Goal: Transaction & Acquisition: Book appointment/travel/reservation

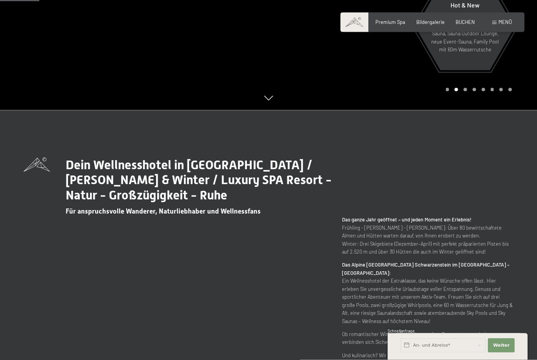
scroll to position [243, 0]
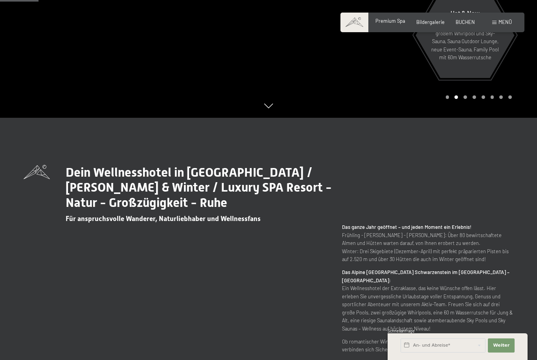
click at [393, 25] on div "Premium Spa Bildergalerie BUCHEN" at bounding box center [419, 22] width 133 height 7
click at [500, 23] on span "Menü" at bounding box center [504, 22] width 13 height 6
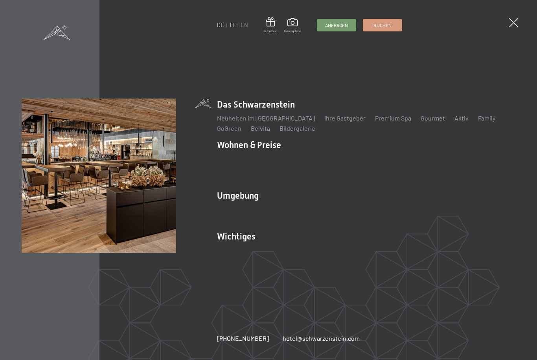
click at [233, 23] on link "IT" at bounding box center [232, 25] width 5 height 7
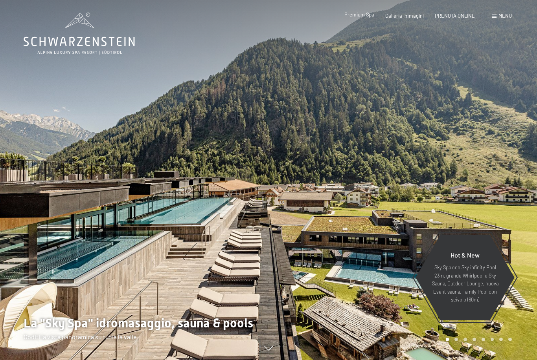
click at [358, 18] on span "Premium Spa" at bounding box center [359, 14] width 30 height 6
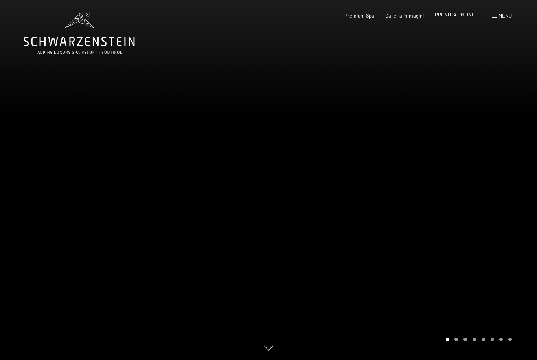
click at [454, 17] on span "PRENOTA ONLINE" at bounding box center [455, 14] width 40 height 6
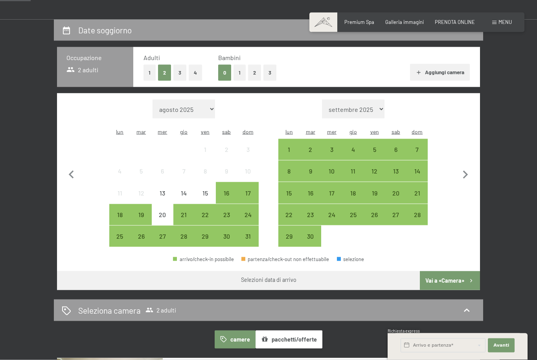
scroll to position [132, 0]
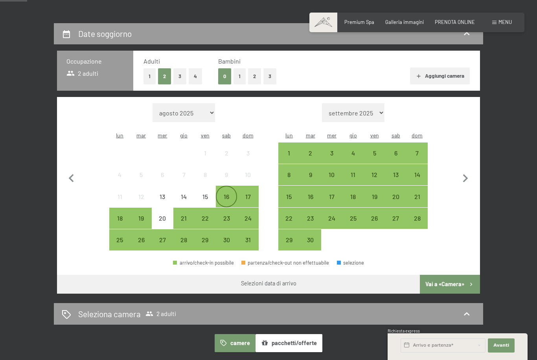
click at [232, 194] on div "16" at bounding box center [227, 204] width 20 height 20
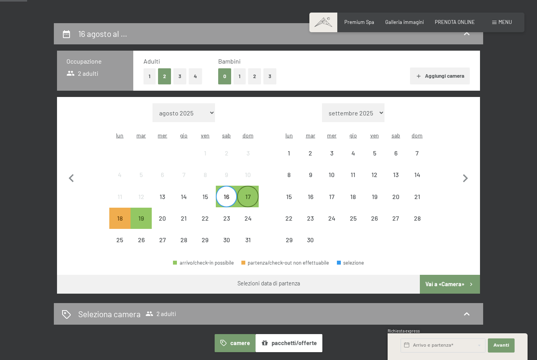
click at [243, 194] on div "17" at bounding box center [248, 204] width 20 height 20
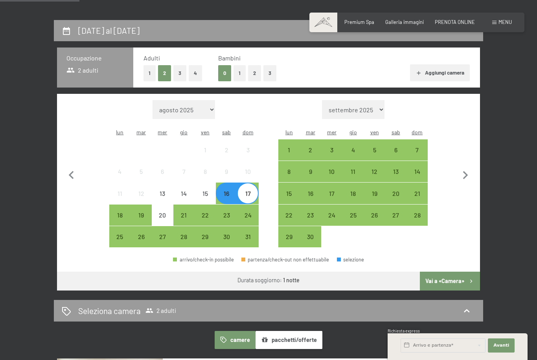
scroll to position [130, 0]
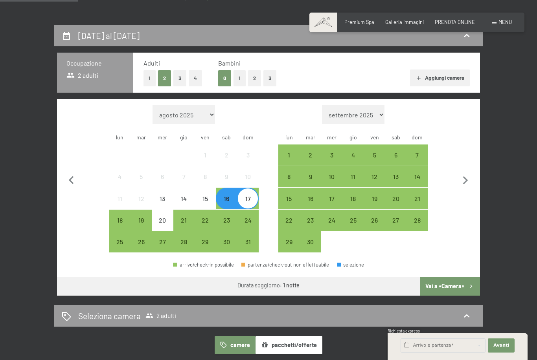
click at [252, 78] on button "2" at bounding box center [254, 78] width 13 height 16
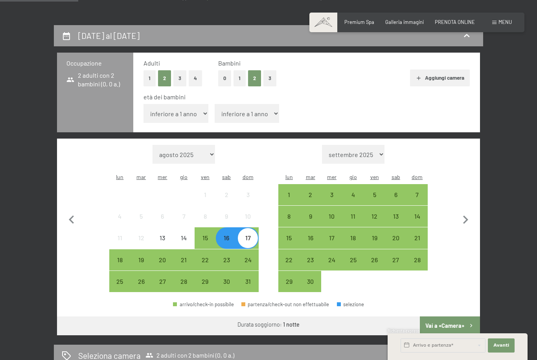
click at [199, 112] on select "inferiore a 1 anno 1 anno 2 anni 3 anni 4 anni 5 anni 6 anni 7 anni 8 anni 9 an…" at bounding box center [175, 113] width 65 height 19
select select "11"
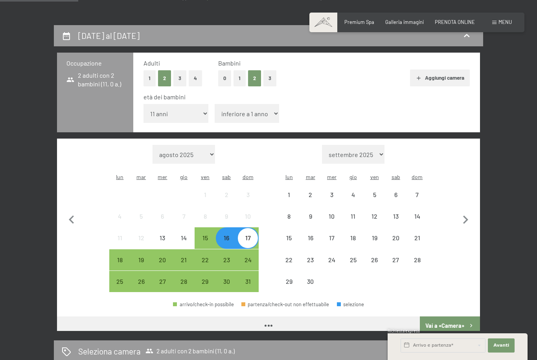
click at [258, 112] on select "inferiore a 1 anno 1 anno 2 anni 3 anni 4 anni 5 anni 6 anni 7 anni 8 anni 9 an…" at bounding box center [247, 113] width 65 height 19
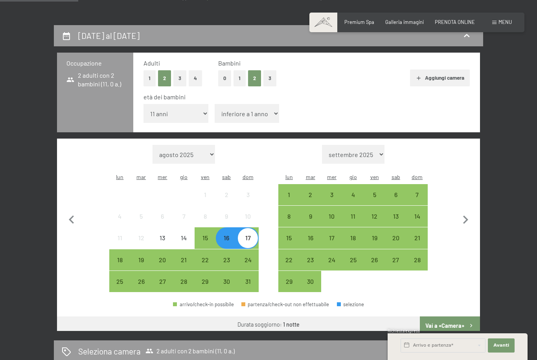
select select "7"
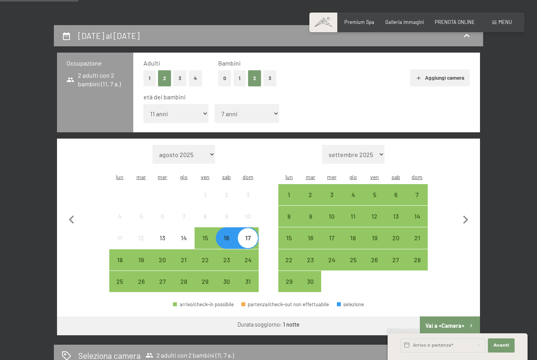
click at [460, 317] on button "Vai a «Camera»" at bounding box center [450, 326] width 60 height 19
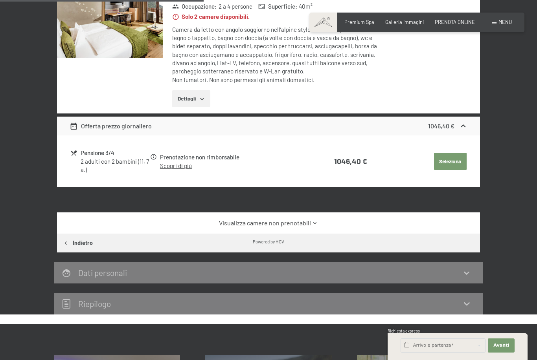
scroll to position [144, 0]
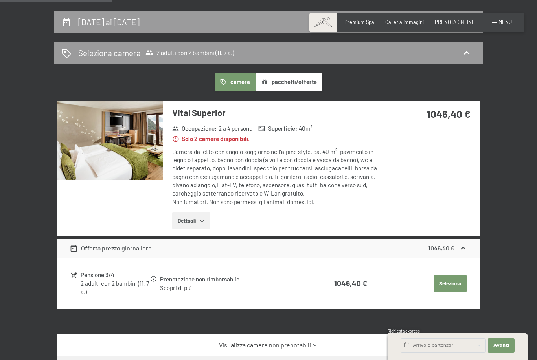
click at [133, 138] on img at bounding box center [110, 140] width 106 height 79
